Goal: Communication & Community: Answer question/provide support

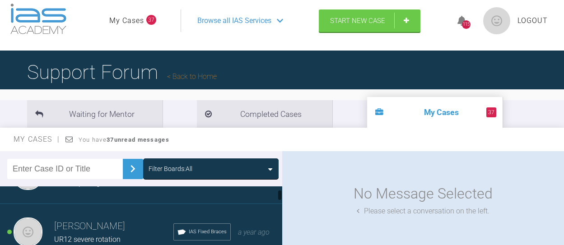
scroll to position [78, 0]
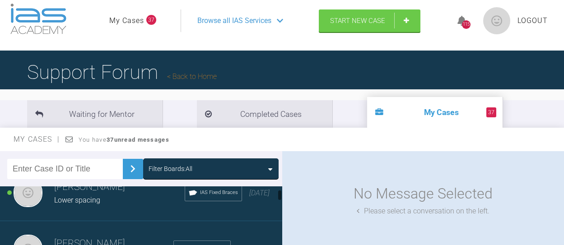
click at [281, 196] on div at bounding box center [279, 195] width 3 height 11
click at [107, 192] on h3 "[PERSON_NAME]" at bounding box center [119, 187] width 131 height 15
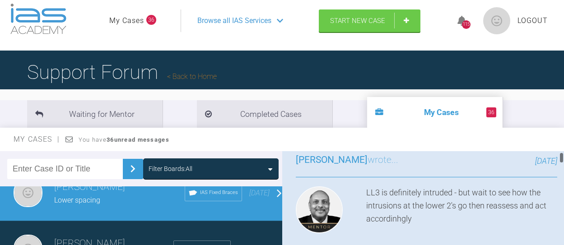
scroll to position [90, 0]
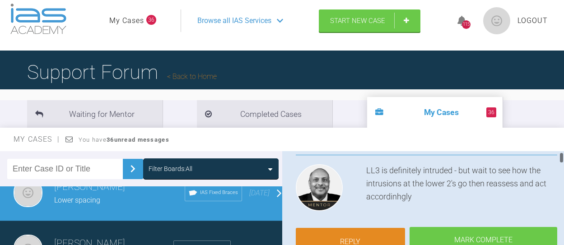
click at [324, 238] on link "Reply" at bounding box center [351, 242] width 110 height 28
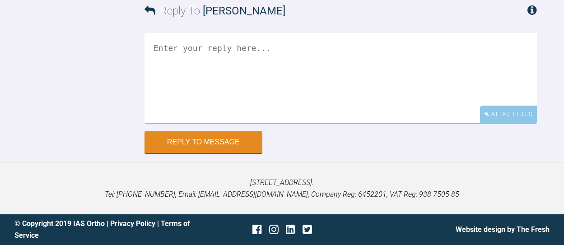
scroll to position [8998, 0]
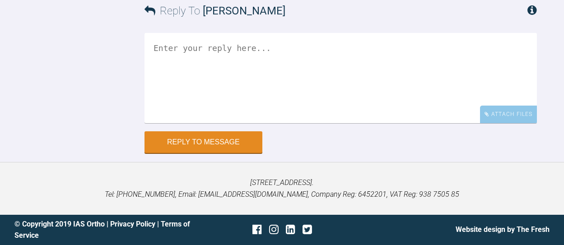
click at [222, 82] on textarea at bounding box center [341, 78] width 393 height 90
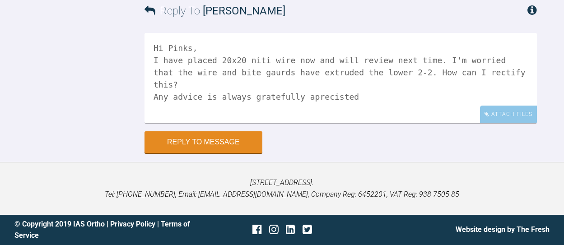
click at [313, 97] on textarea "Hi Pinks, I have placed 20x20 niti wire now and will review next time. I'm worr…" at bounding box center [341, 78] width 393 height 90
click at [324, 96] on textarea "Hi Pinks, I have placed 20x20 niti wire now and will review next time. I'm worr…" at bounding box center [341, 78] width 393 height 90
click at [325, 96] on textarea "Hi Pinks, I have placed 20x20 niti wire now and will review next time. I'm worr…" at bounding box center [341, 78] width 393 height 90
click at [334, 98] on textarea "Hi Pinks, I have placed 20x20 niti wire now and will review next time. I'm worr…" at bounding box center [341, 78] width 393 height 90
click at [381, 87] on textarea "Hi Pinks, I have placed 20x20 niti wire now and will review next time. I'm worr…" at bounding box center [341, 78] width 393 height 90
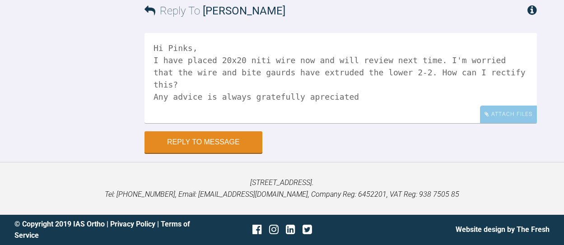
click at [348, 98] on textarea "Hi Pinks, I have placed 20x20 niti wire now and will review next time. I'm worr…" at bounding box center [341, 78] width 393 height 90
type textarea "Hi Pinks, I have placed 20x20 niti wire now and will review next time. I'm worr…"
click at [507, 123] on div "Attach Files" at bounding box center [508, 115] width 57 height 18
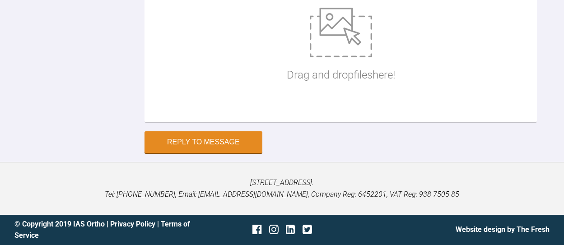
click at [329, 57] on img at bounding box center [341, 33] width 62 height 50
type input "C:\fakepath\IMG_9952.JPG"
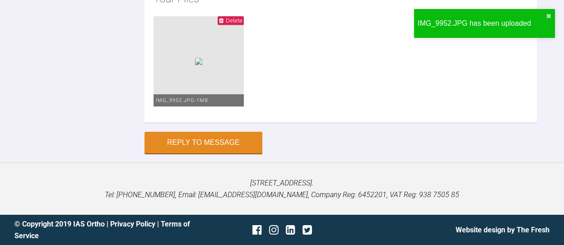
type input "C:\fakepath\IMG_0811.JPG"
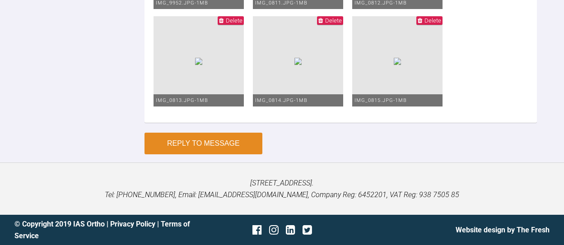
click at [195, 136] on button "Reply to Message" at bounding box center [204, 144] width 118 height 22
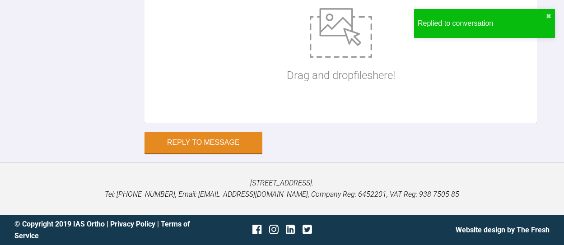
scroll to position [9320, 0]
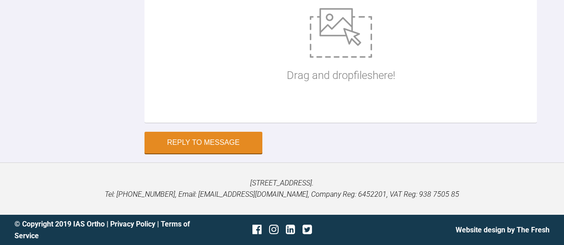
click at [328, 58] on img at bounding box center [341, 33] width 62 height 50
type input "C:\fakepath\IMG_0077.JPG"
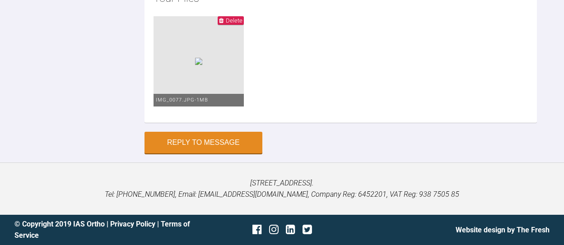
type textarea "OB preop"
click at [196, 139] on button "Reply to Message" at bounding box center [204, 144] width 118 height 22
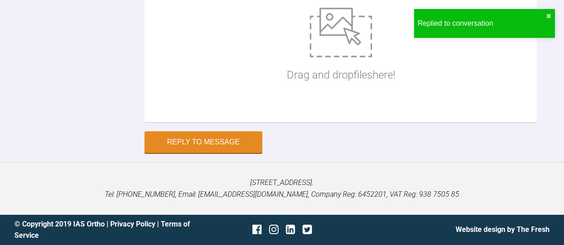
scroll to position [9485, 0]
